Goal: Information Seeking & Learning: Learn about a topic

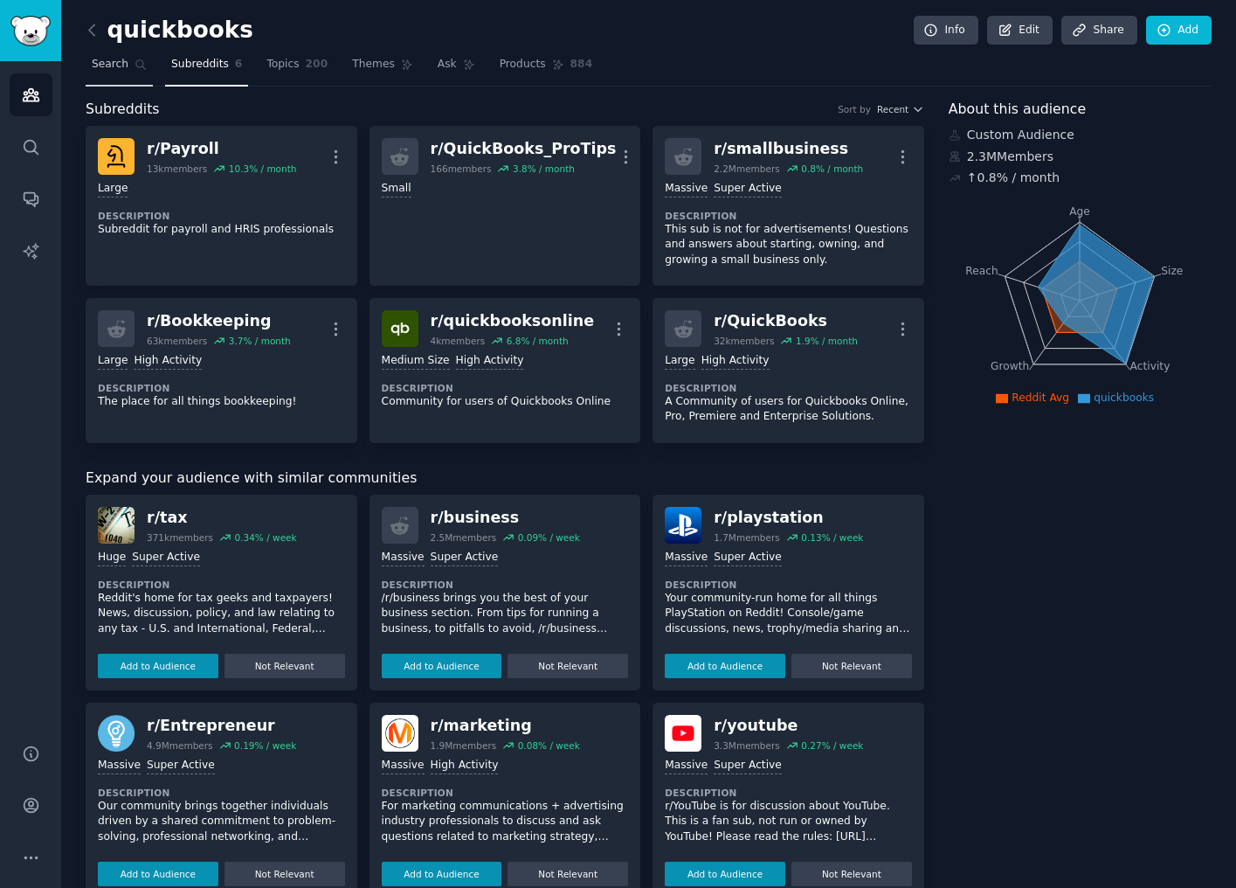
click at [114, 66] on span "Search" at bounding box center [110, 65] width 37 height 16
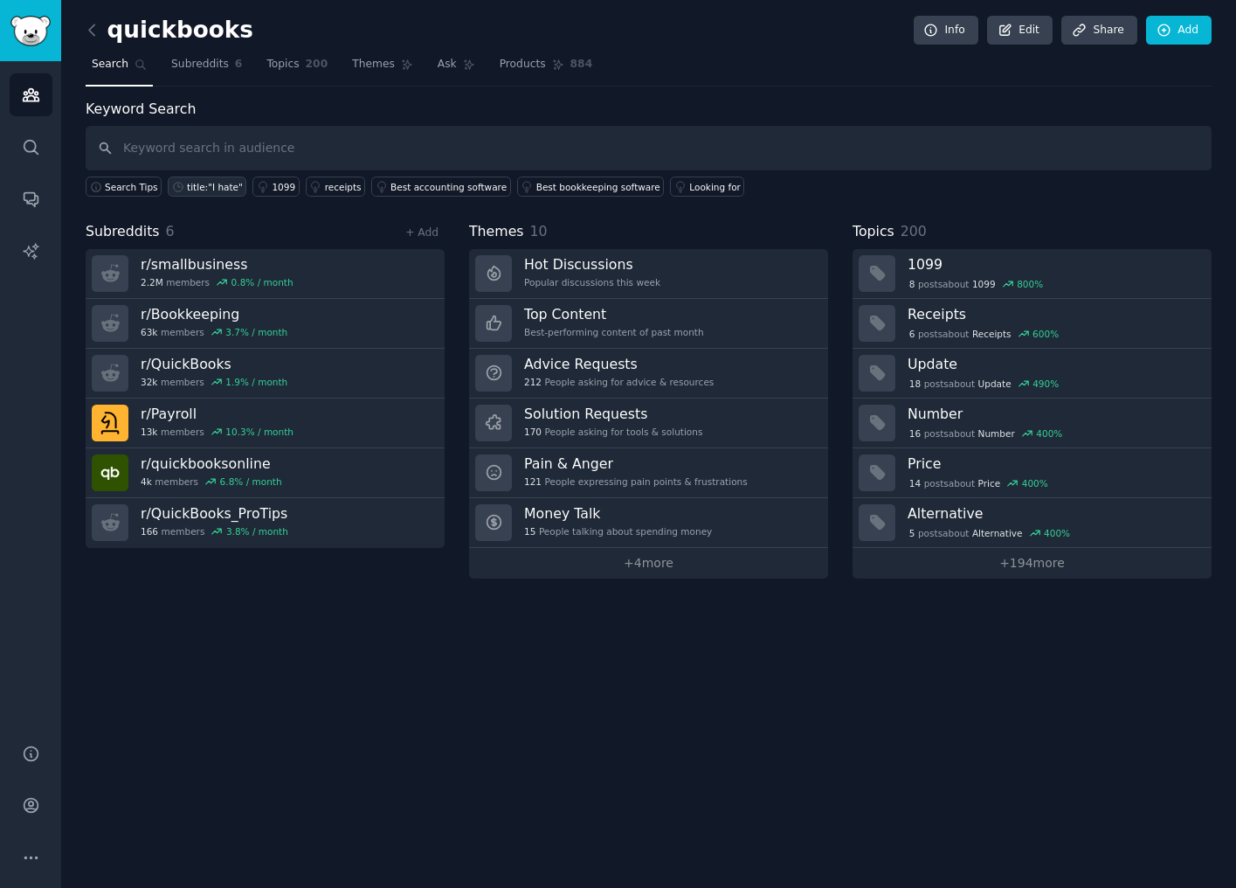
click at [231, 186] on div "title:"I hate"" at bounding box center [215, 187] width 56 height 12
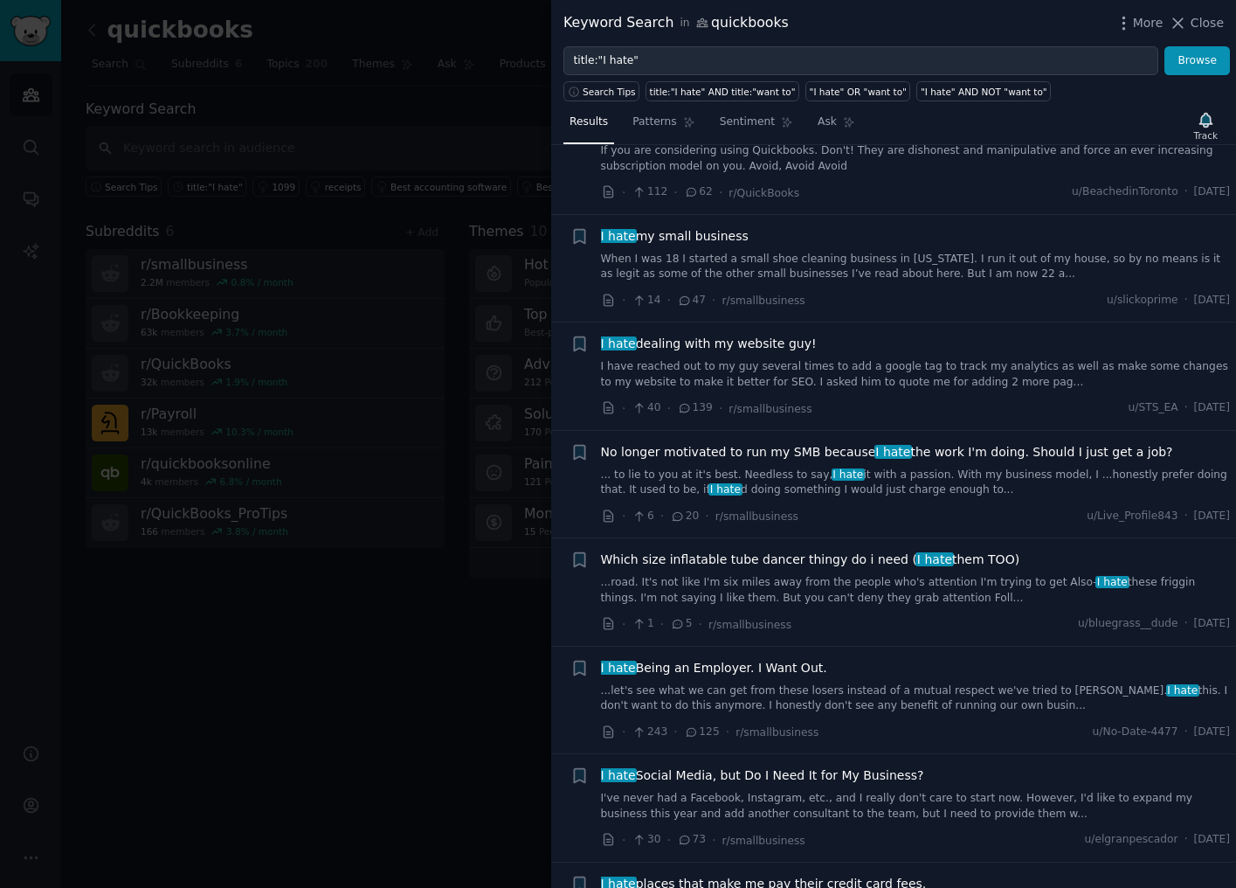
scroll to position [176, 0]
click at [419, 562] on div at bounding box center [618, 444] width 1236 height 888
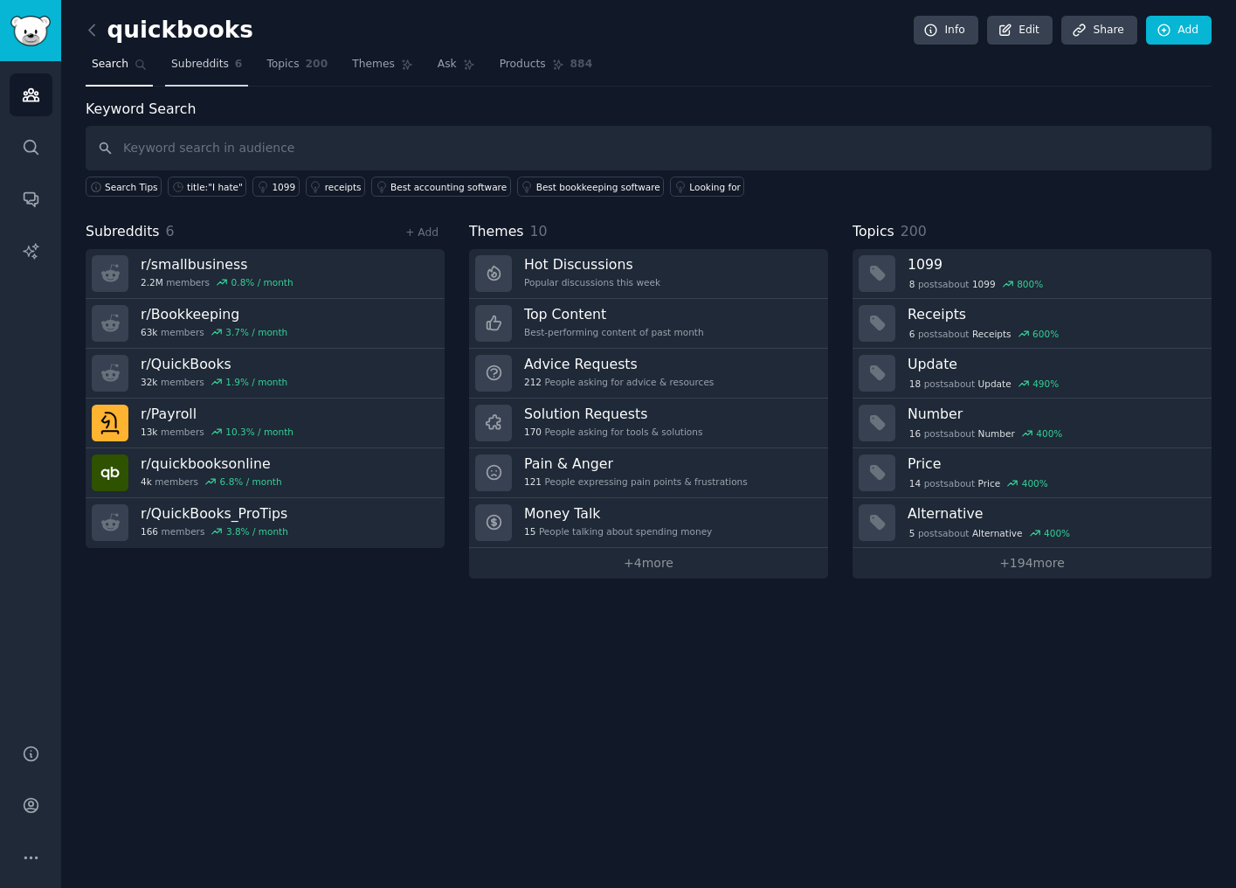
click at [208, 65] on span "Subreddits" at bounding box center [200, 65] width 58 height 16
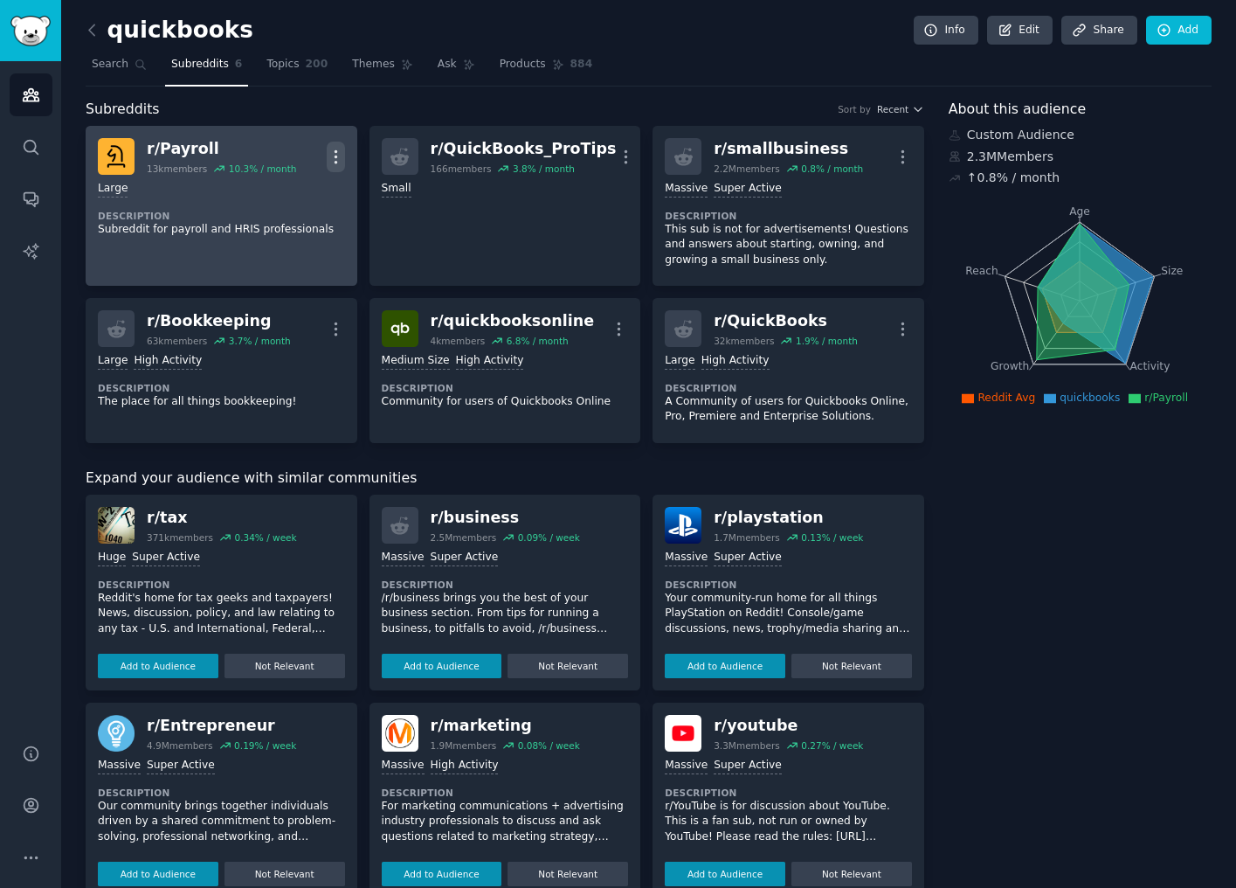
click at [337, 151] on icon "button" at bounding box center [336, 157] width 18 height 18
click at [291, 224] on div "Delete" at bounding box center [265, 223] width 104 height 37
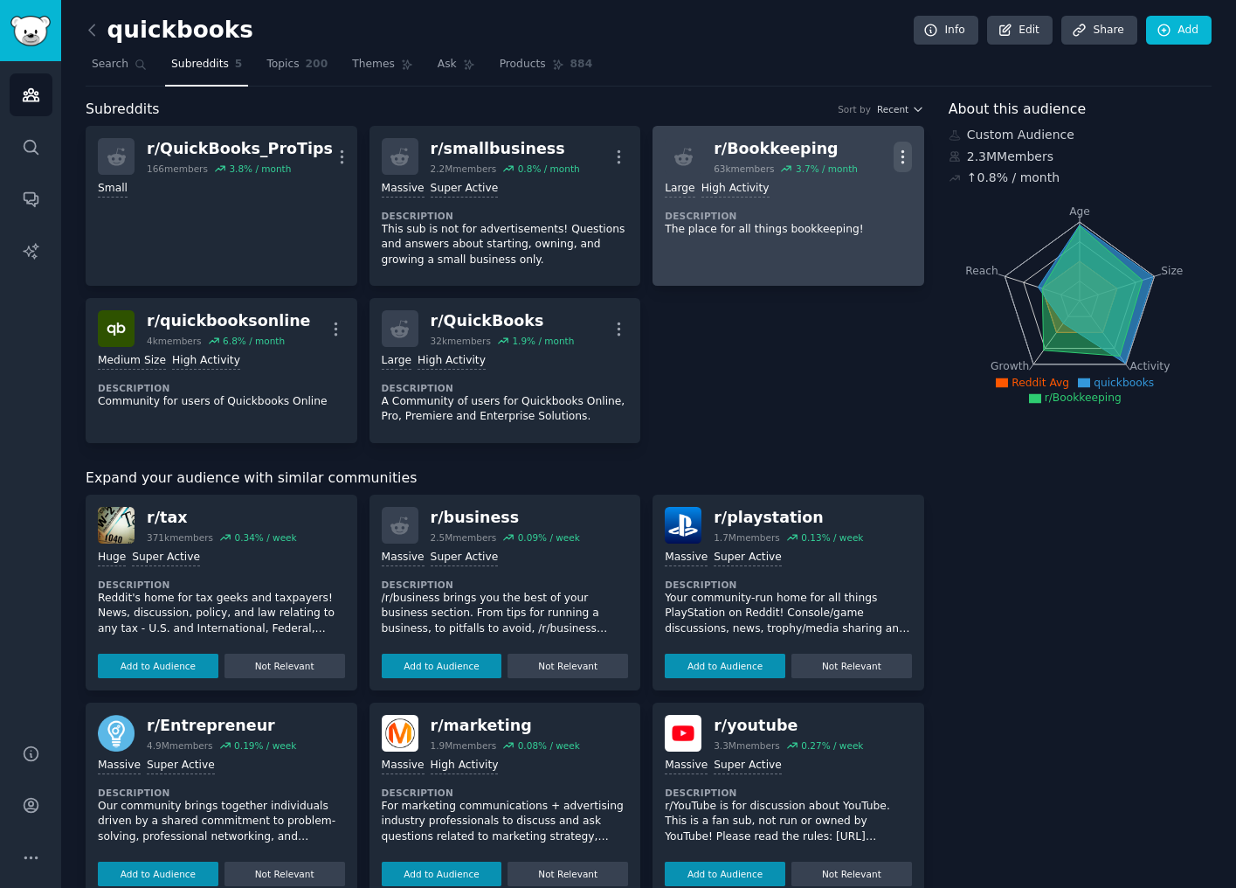
click at [894, 157] on icon "button" at bounding box center [903, 157] width 18 height 18
click at [807, 222] on div "Delete" at bounding box center [832, 223] width 104 height 37
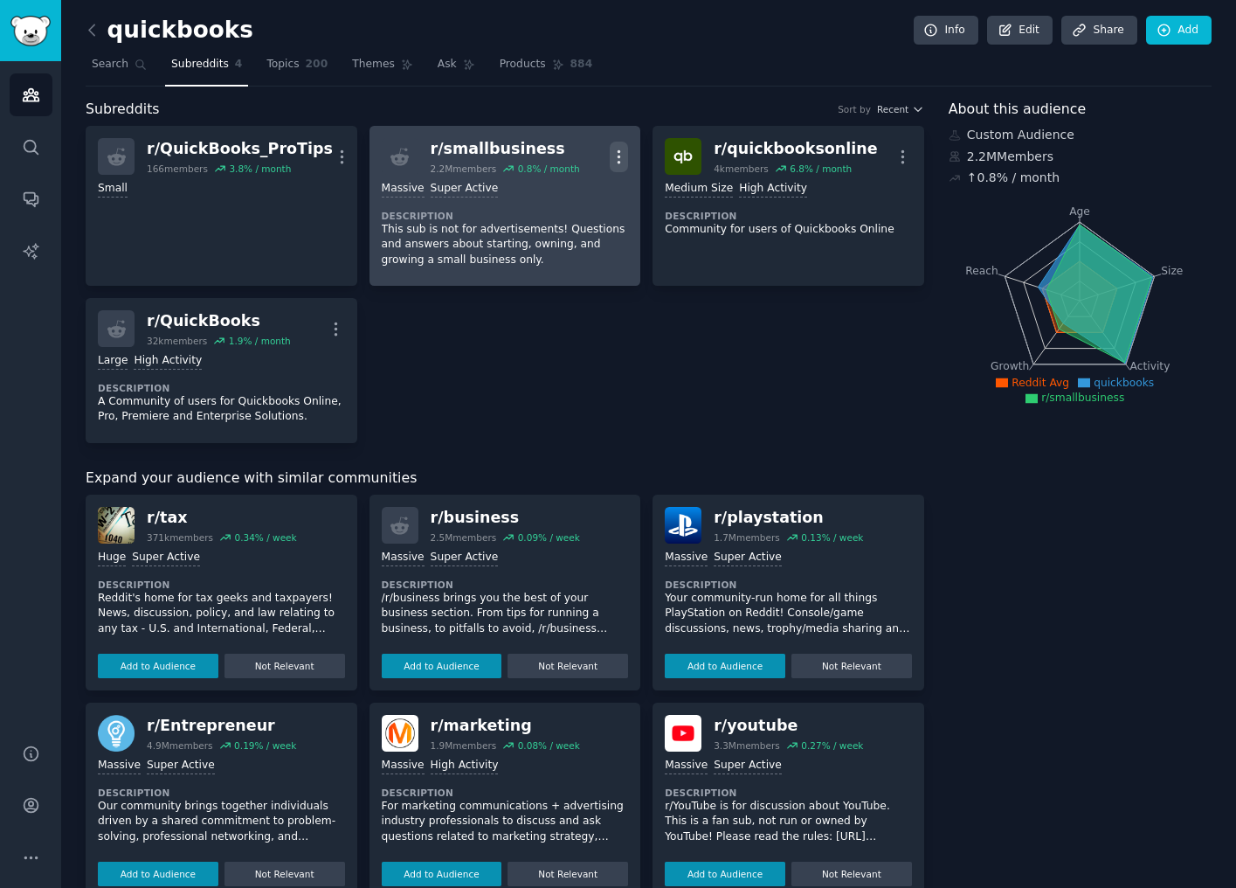
click at [615, 155] on icon "button" at bounding box center [619, 157] width 18 height 18
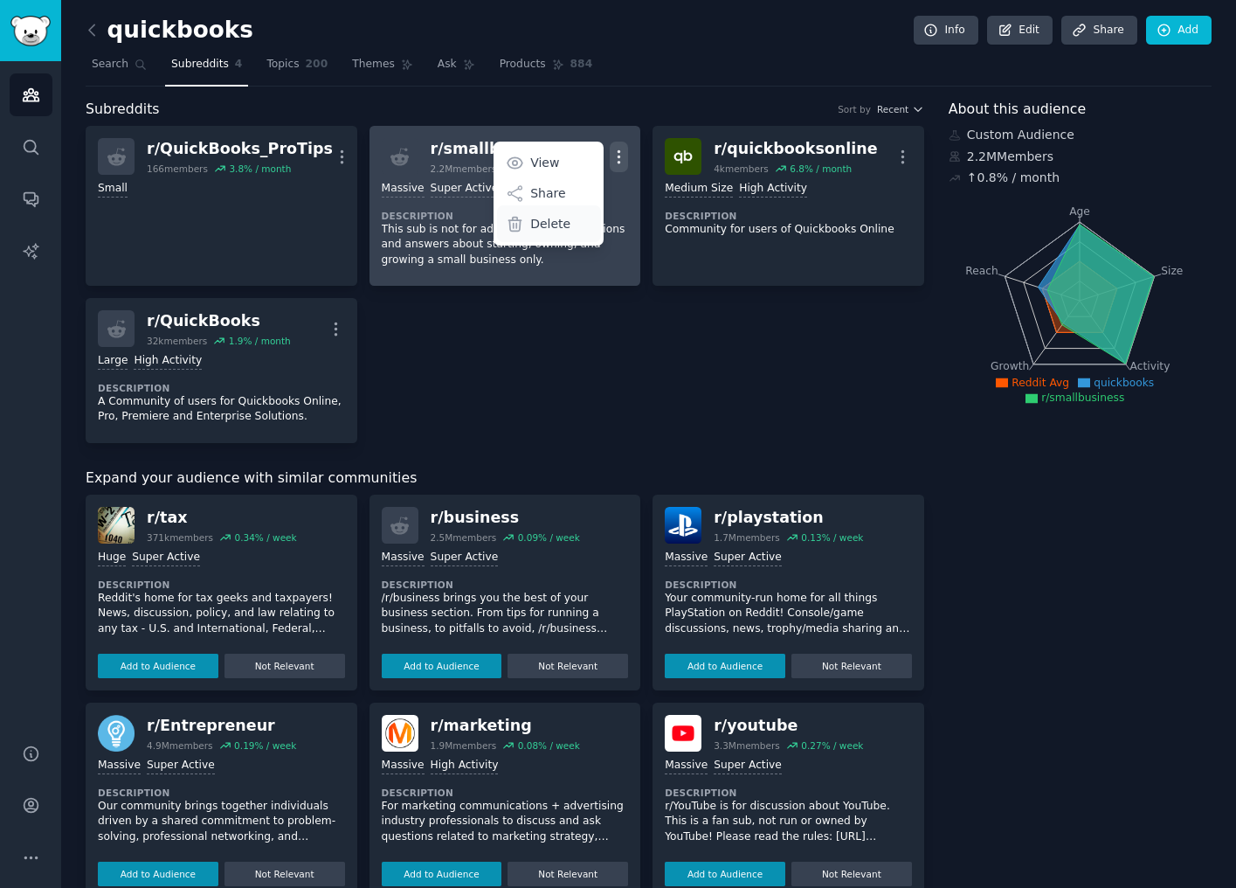
click at [578, 221] on div "Delete" at bounding box center [549, 223] width 104 height 37
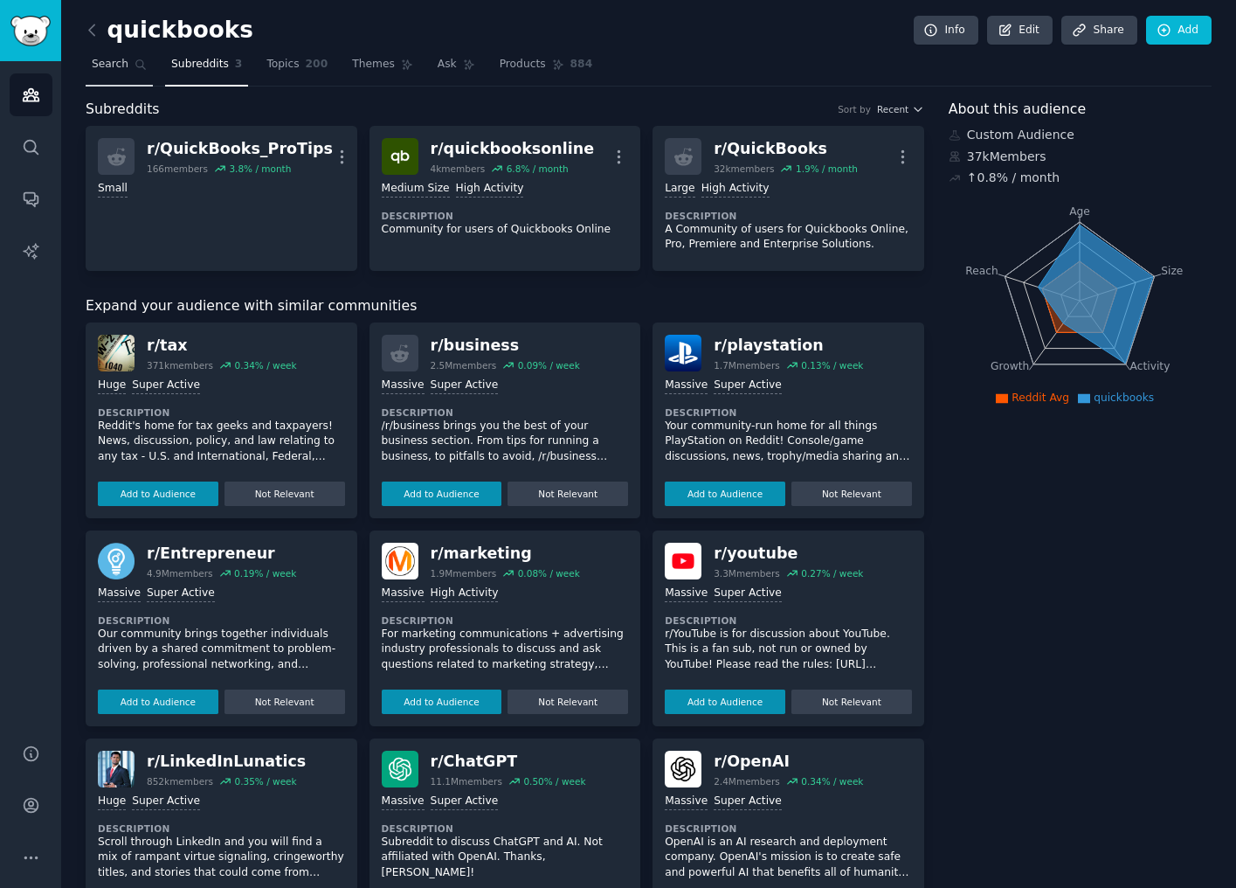
click at [135, 66] on icon at bounding box center [141, 65] width 12 height 12
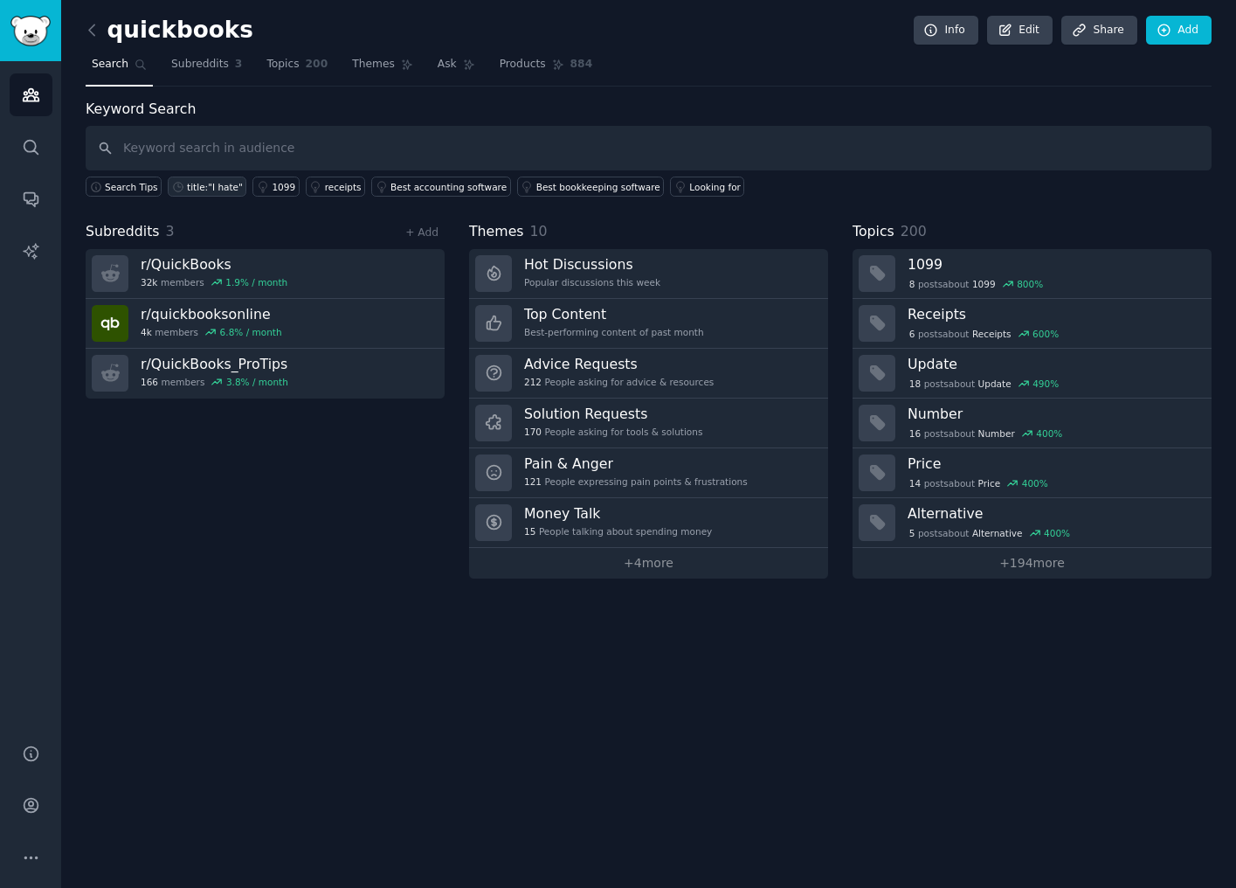
click at [203, 190] on div "title:"I hate"" at bounding box center [215, 187] width 56 height 12
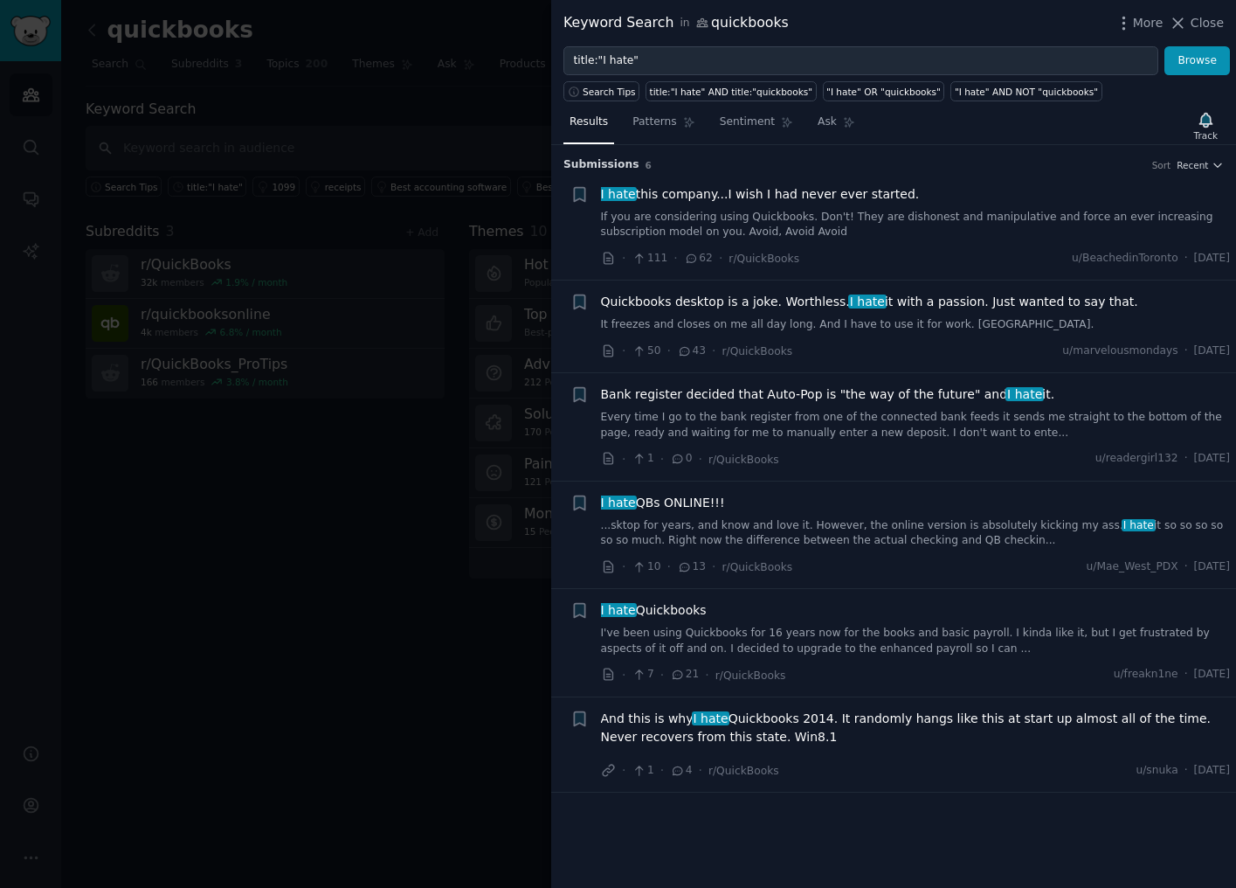
click at [499, 640] on div at bounding box center [618, 444] width 1236 height 888
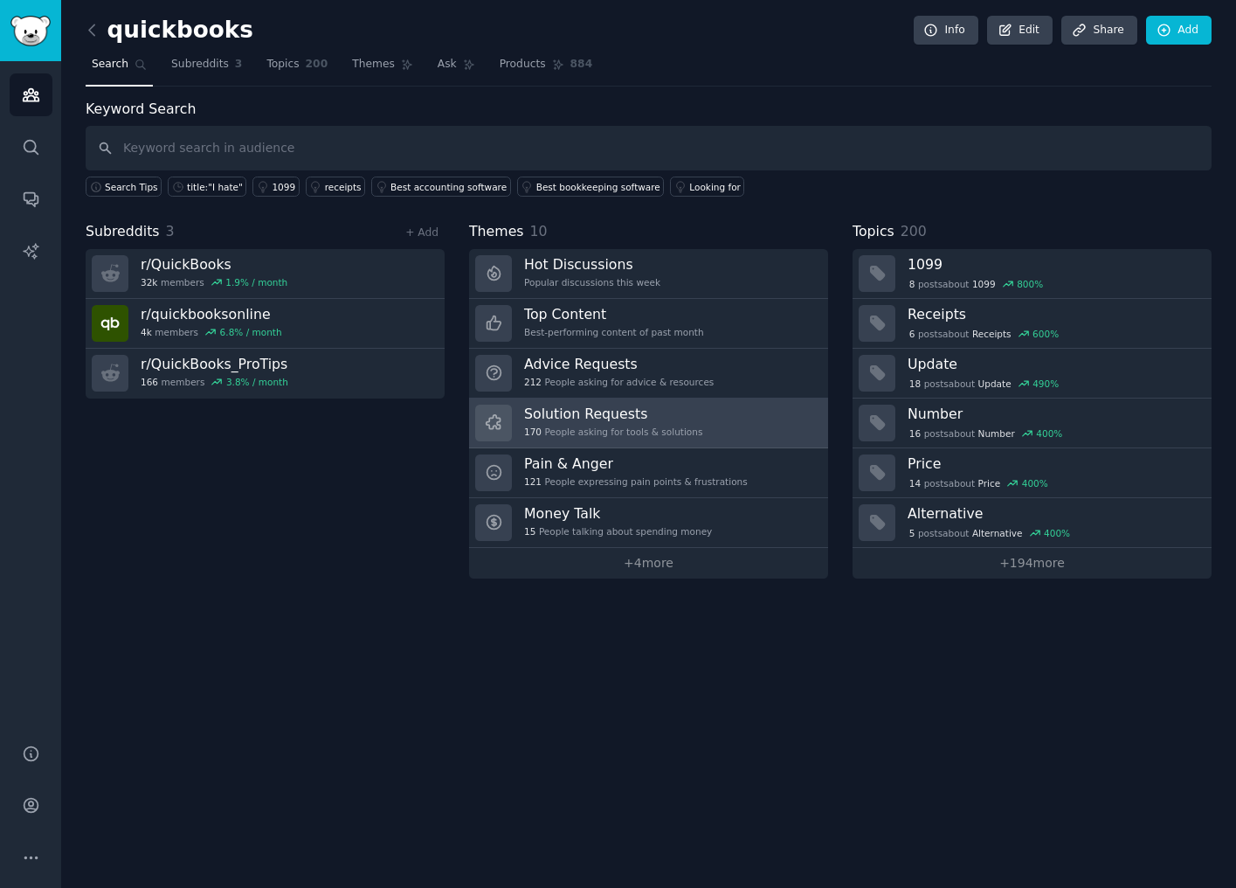
click at [586, 433] on div "170 People asking for tools & solutions" at bounding box center [613, 432] width 178 height 12
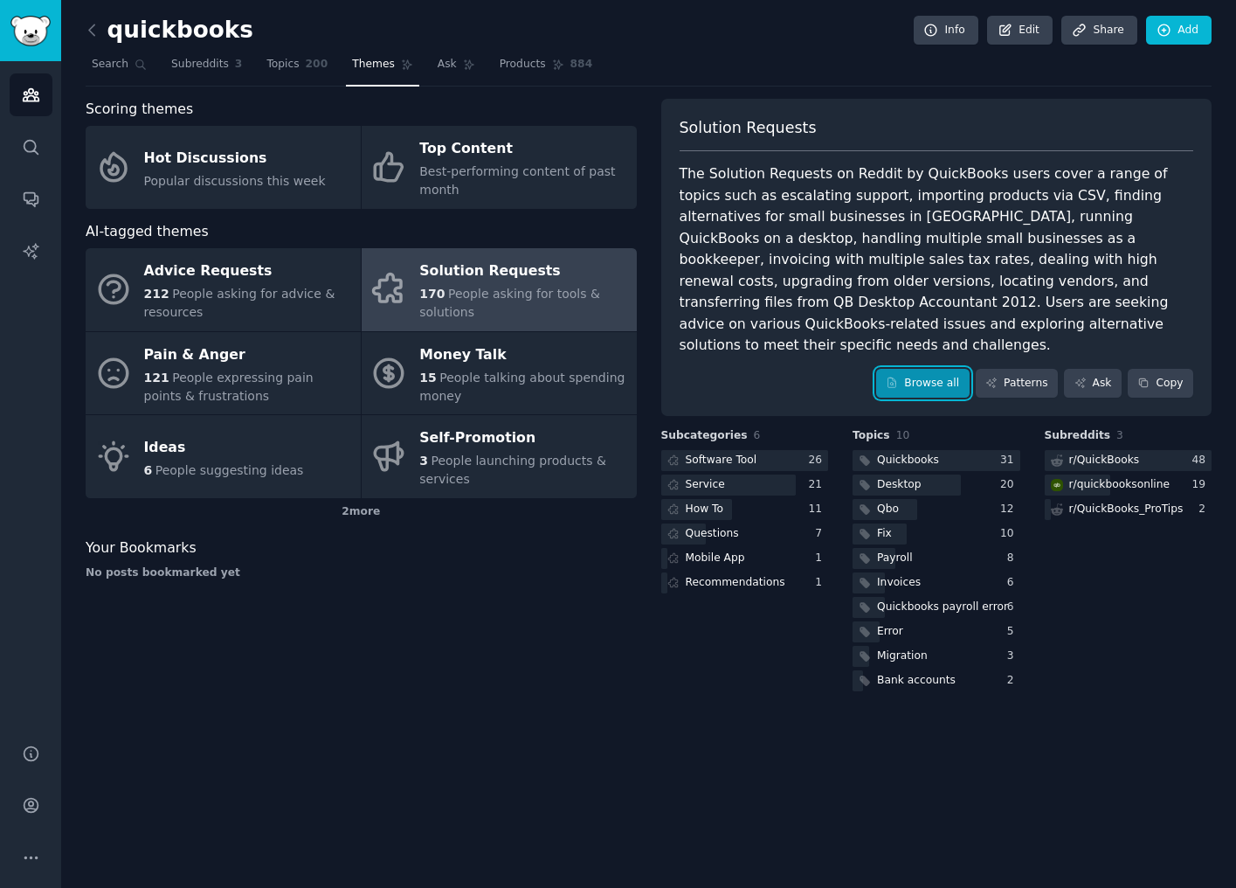
click at [932, 369] on link "Browse all" at bounding box center [922, 384] width 93 height 30
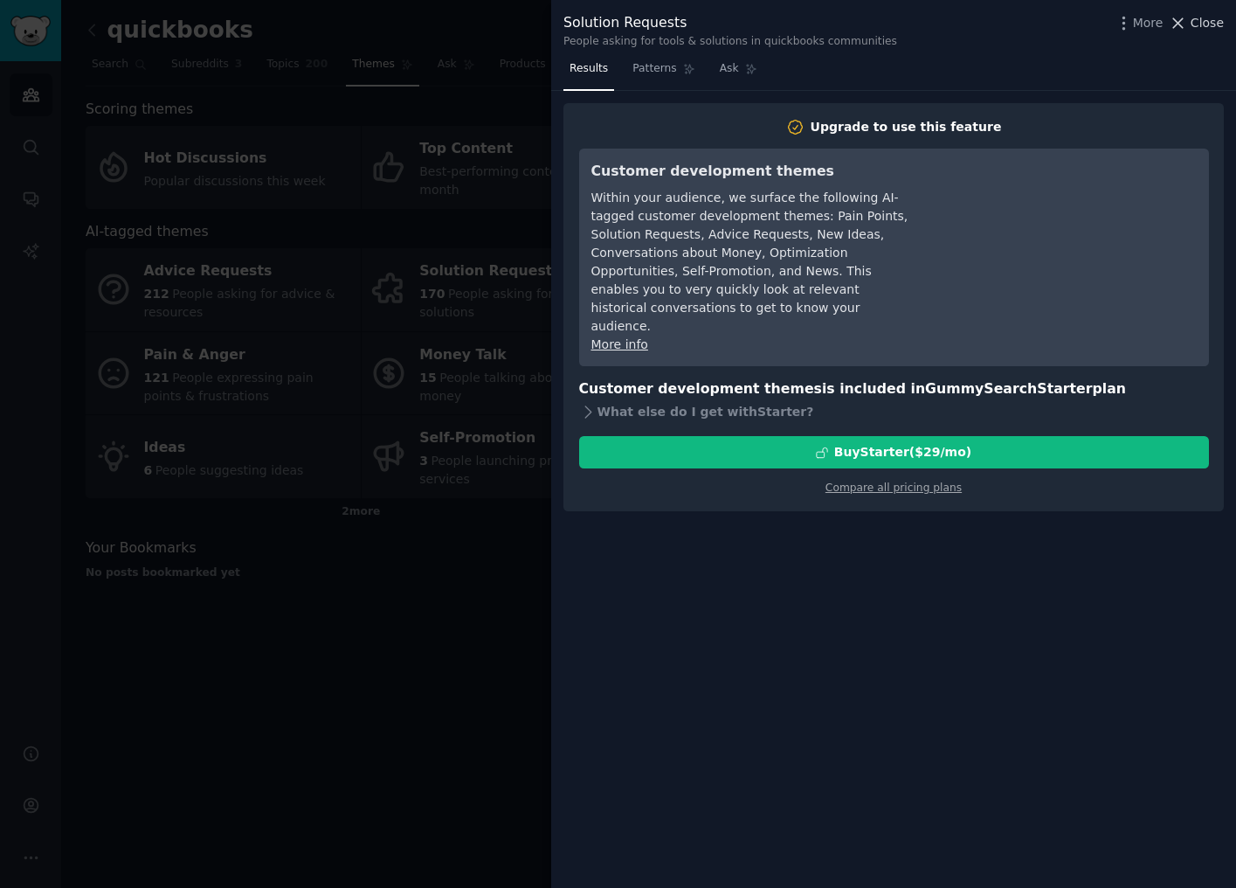
click at [1187, 22] on icon at bounding box center [1178, 23] width 18 height 18
